Goal: Transaction & Acquisition: Purchase product/service

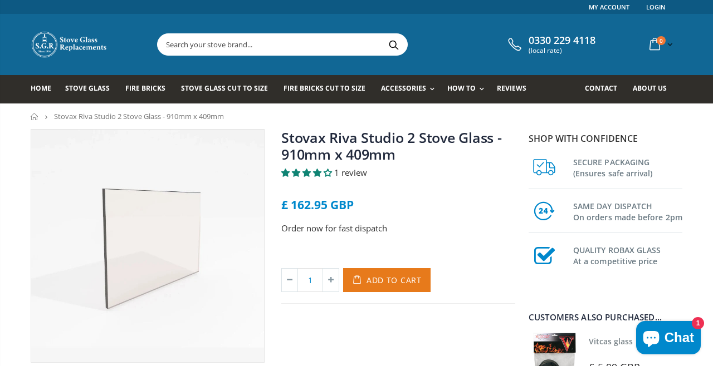
click at [387, 285] on span "Add to Cart" at bounding box center [393, 280] width 55 height 11
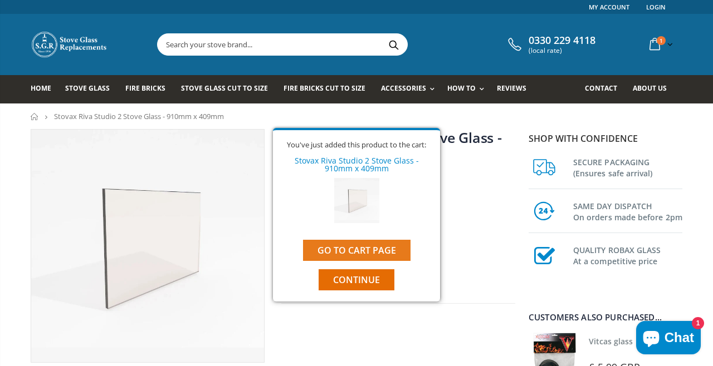
click at [360, 256] on link "Go to cart page" at bounding box center [356, 250] width 107 height 21
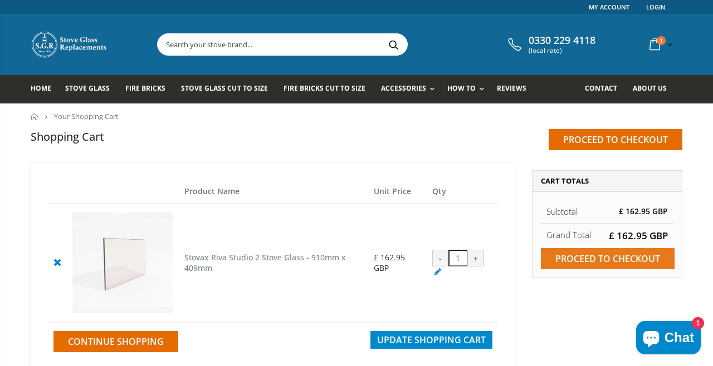
click at [610, 258] on input "Proceed to checkout" at bounding box center [608, 258] width 134 height 21
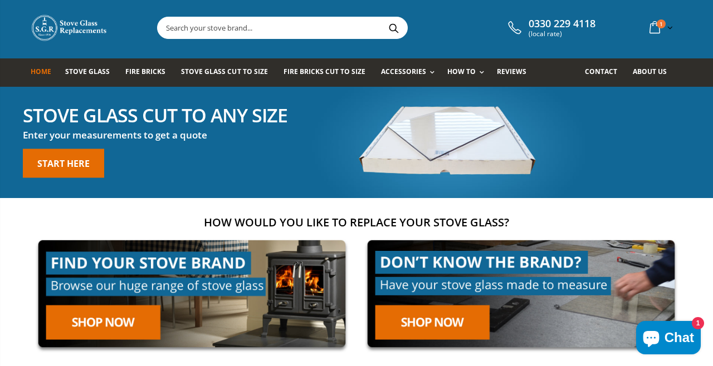
scroll to position [16, 0]
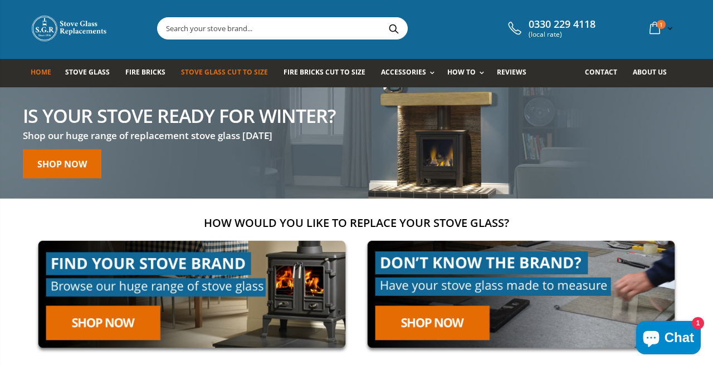
click at [222, 79] on link "Stove Glass Cut To Size" at bounding box center [228, 73] width 95 height 28
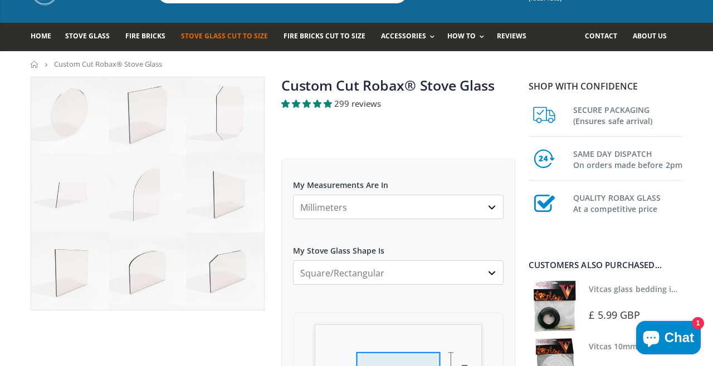
scroll to position [75, 0]
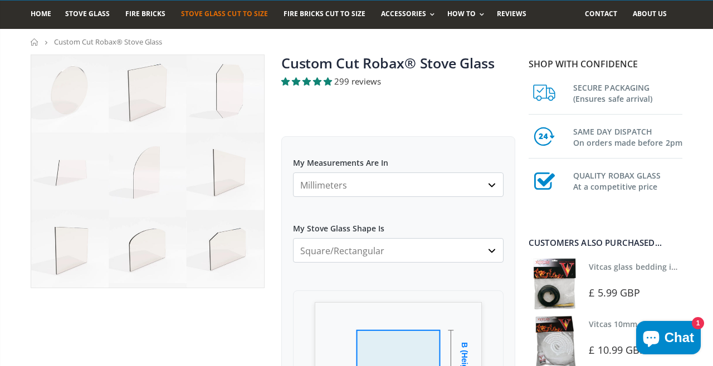
click at [399, 256] on select "Square/Rectangular Arched Half Arch Both Top Corners Cut Single Corner Cut All …" at bounding box center [398, 250] width 210 height 25
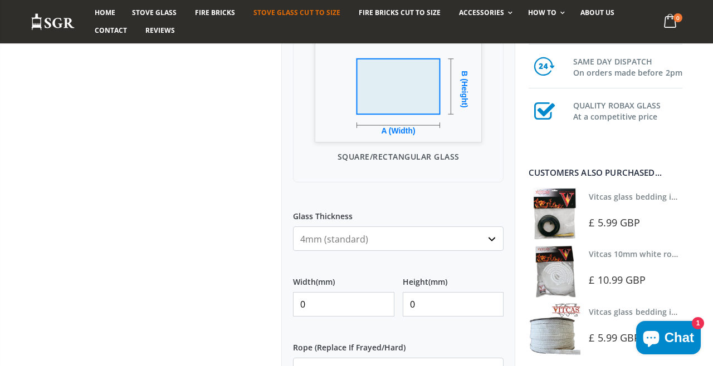
scroll to position [350, 0]
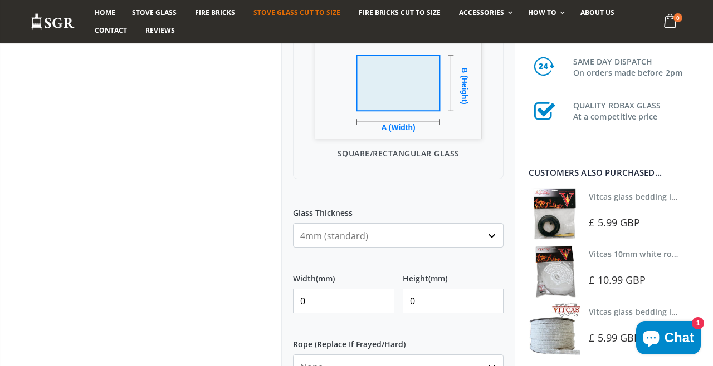
click at [377, 232] on select "4mm (standard) 5mm (gas fires with baffled flue) 3mm (For Use In Stoves With Th…" at bounding box center [398, 235] width 210 height 25
click at [358, 301] on input "0" at bounding box center [343, 301] width 101 height 25
type input "9"
type input "910"
type input "405"
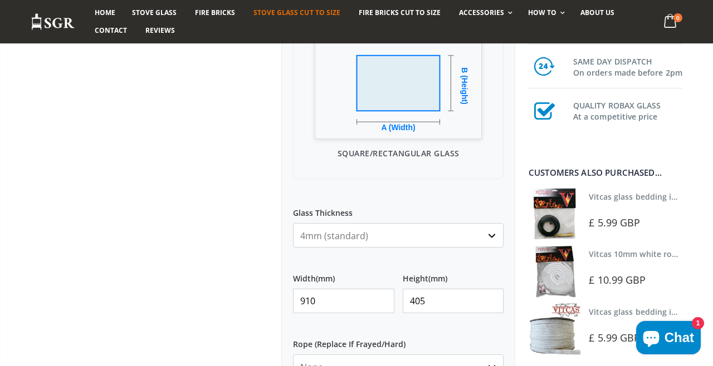
click at [455, 257] on div "My Measurements Are In Millimeters Centimeters Inches For inches, please enter …" at bounding box center [398, 229] width 234 height 737
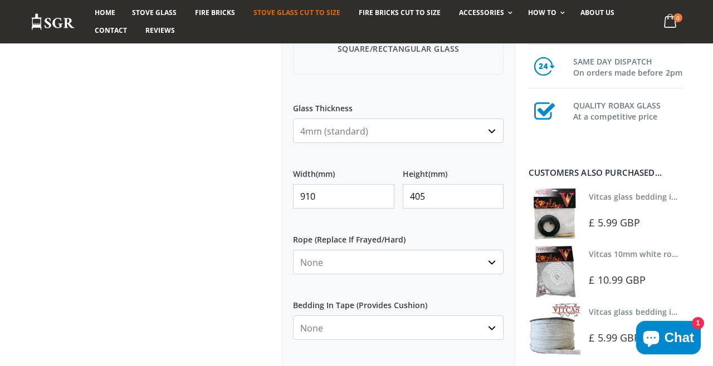
scroll to position [456, 0]
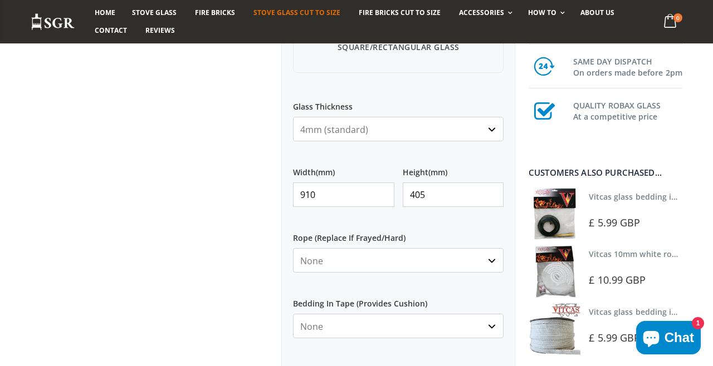
click at [455, 256] on select "None 3mm White 6mm White 8mm White 10mm White 12mm White 6mm Black 8mm Black 10…" at bounding box center [398, 260] width 210 height 25
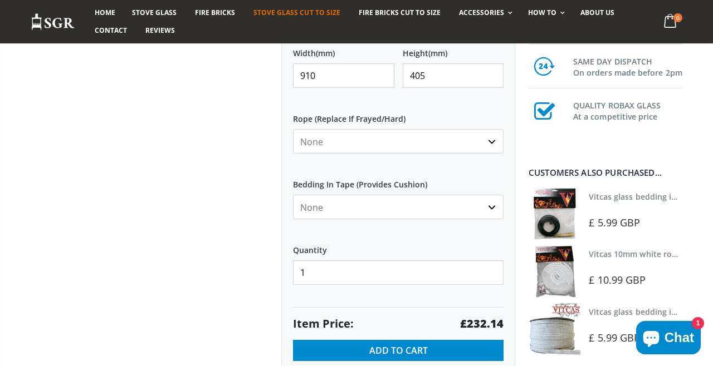
scroll to position [577, 0]
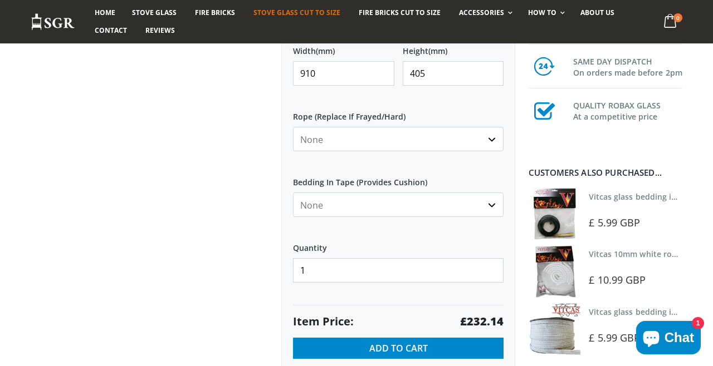
click at [479, 213] on select "None Black White" at bounding box center [398, 205] width 210 height 25
select select "black"
click at [569, 209] on img at bounding box center [554, 214] width 52 height 52
